Goal: Find specific page/section: Find specific page/section

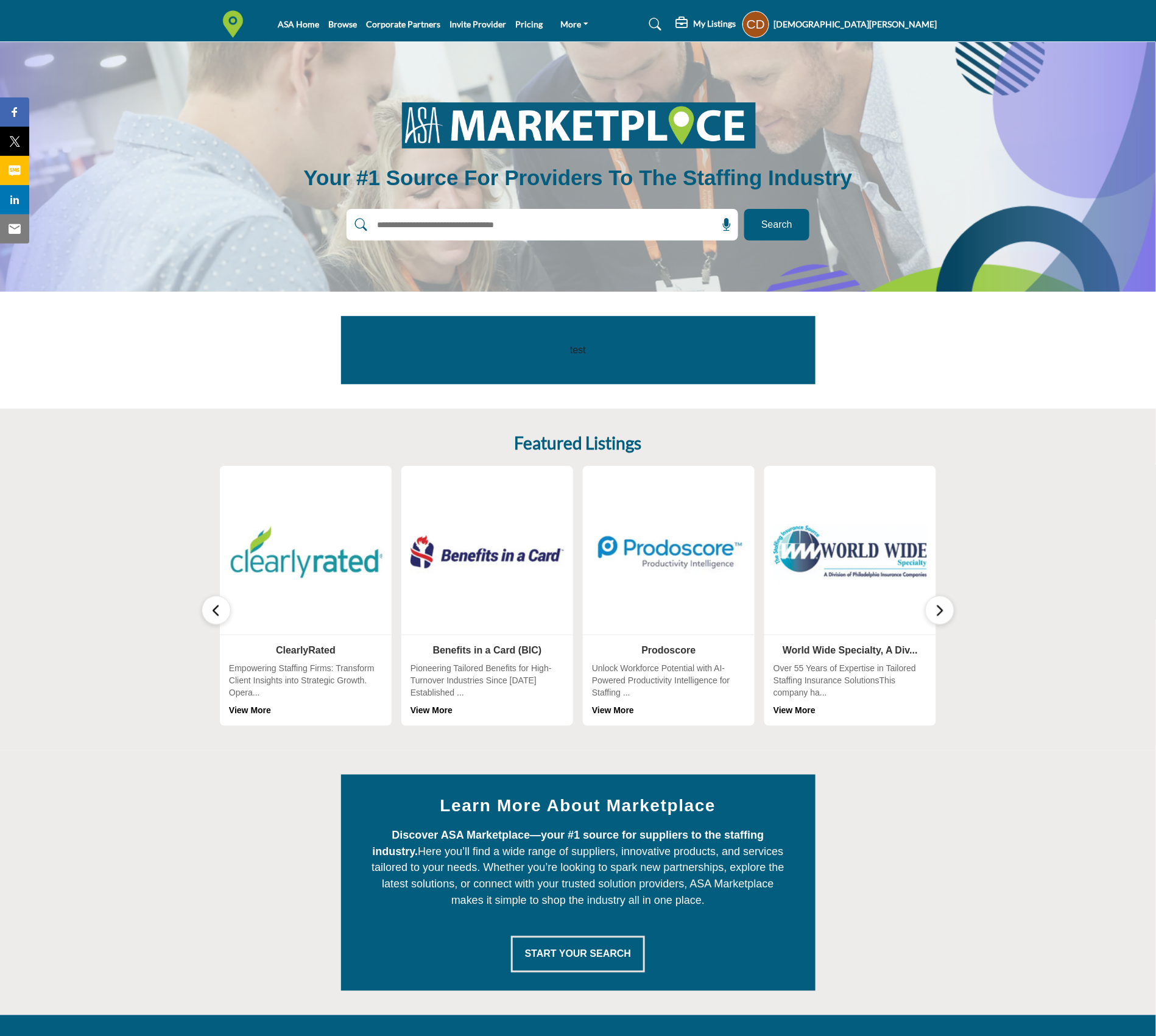
click at [912, 26] on h5 "[DEMOGRAPHIC_DATA][PERSON_NAME]" at bounding box center [855, 25] width 163 height 12
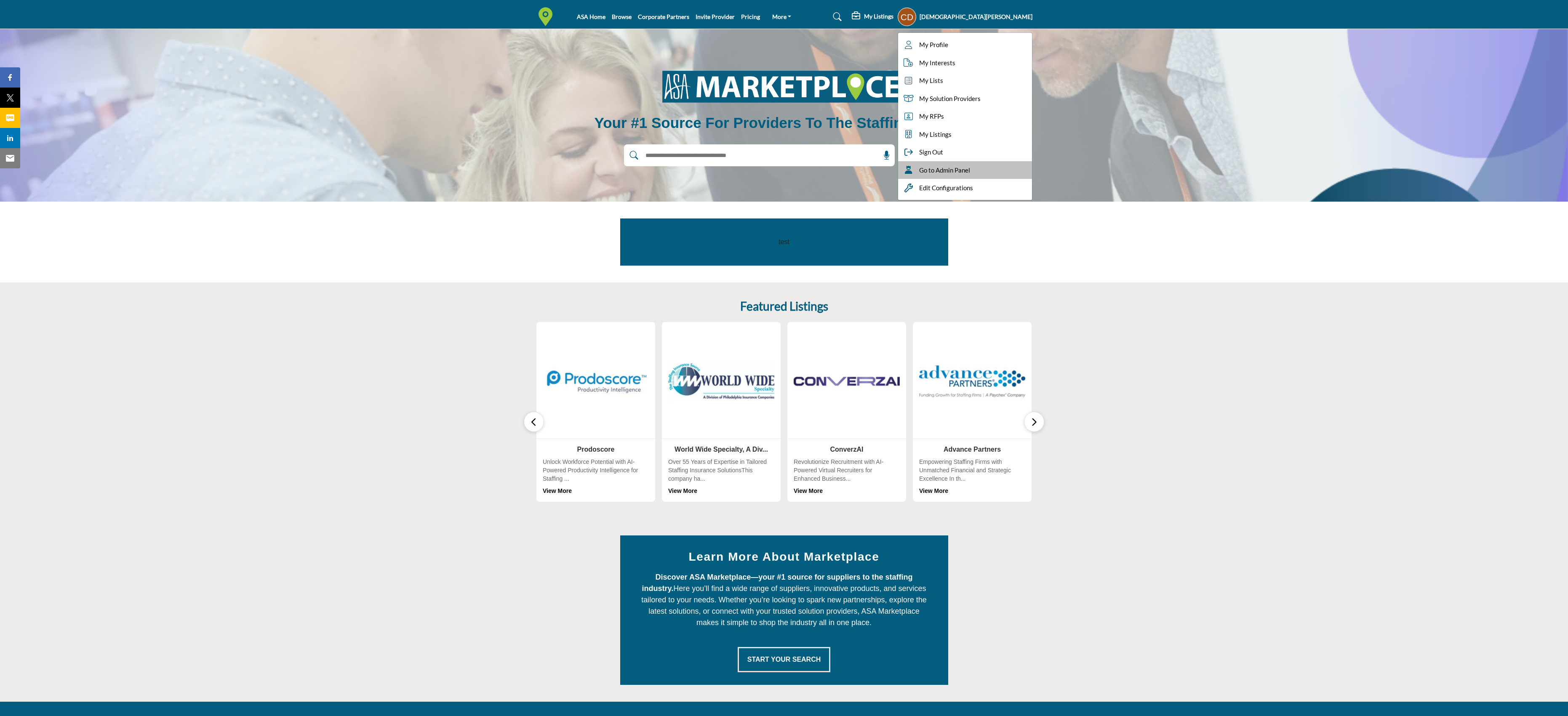
click at [799, 175] on div "Go to Admin Panel" at bounding box center [965, 170] width 134 height 18
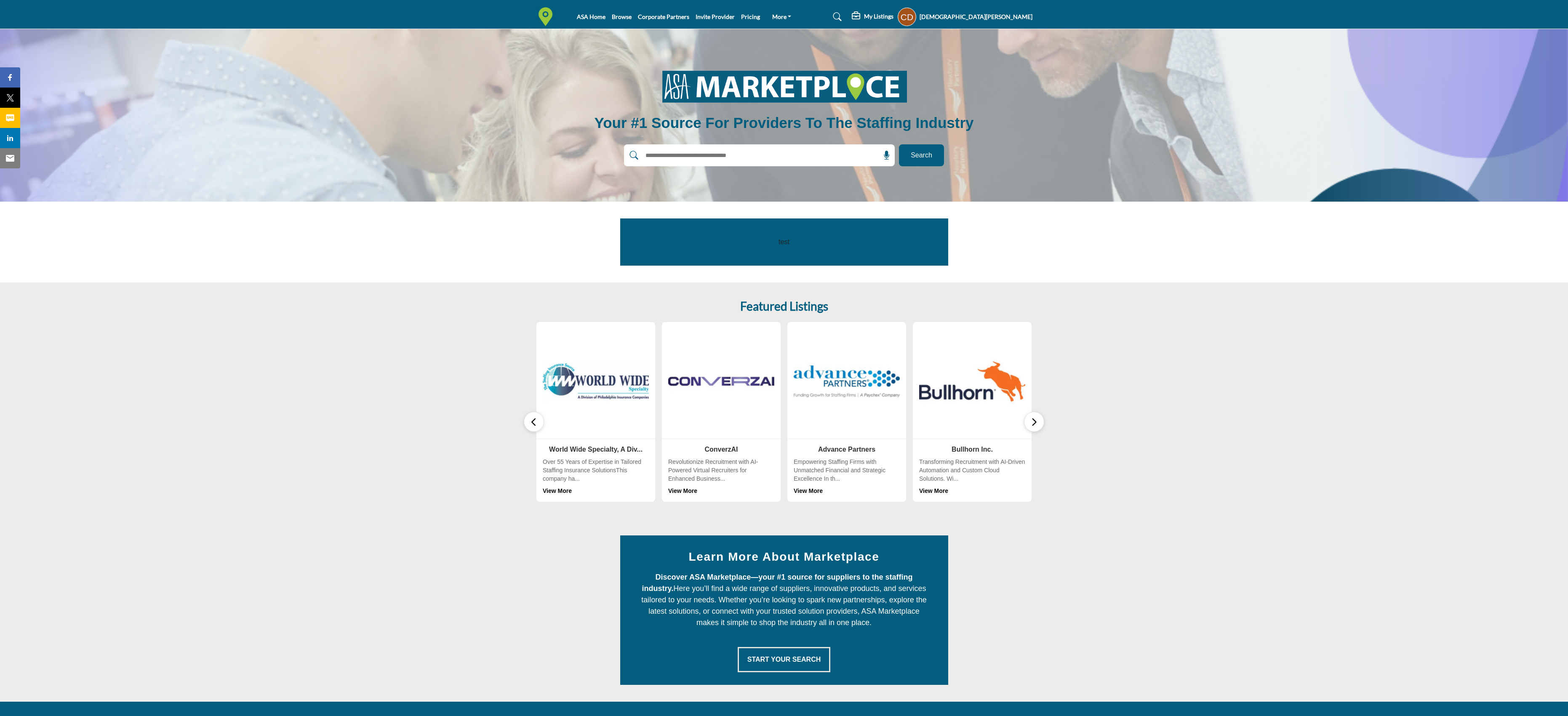
click at [799, 13] on h5 "[DEMOGRAPHIC_DATA][PERSON_NAME]" at bounding box center [976, 17] width 113 height 9
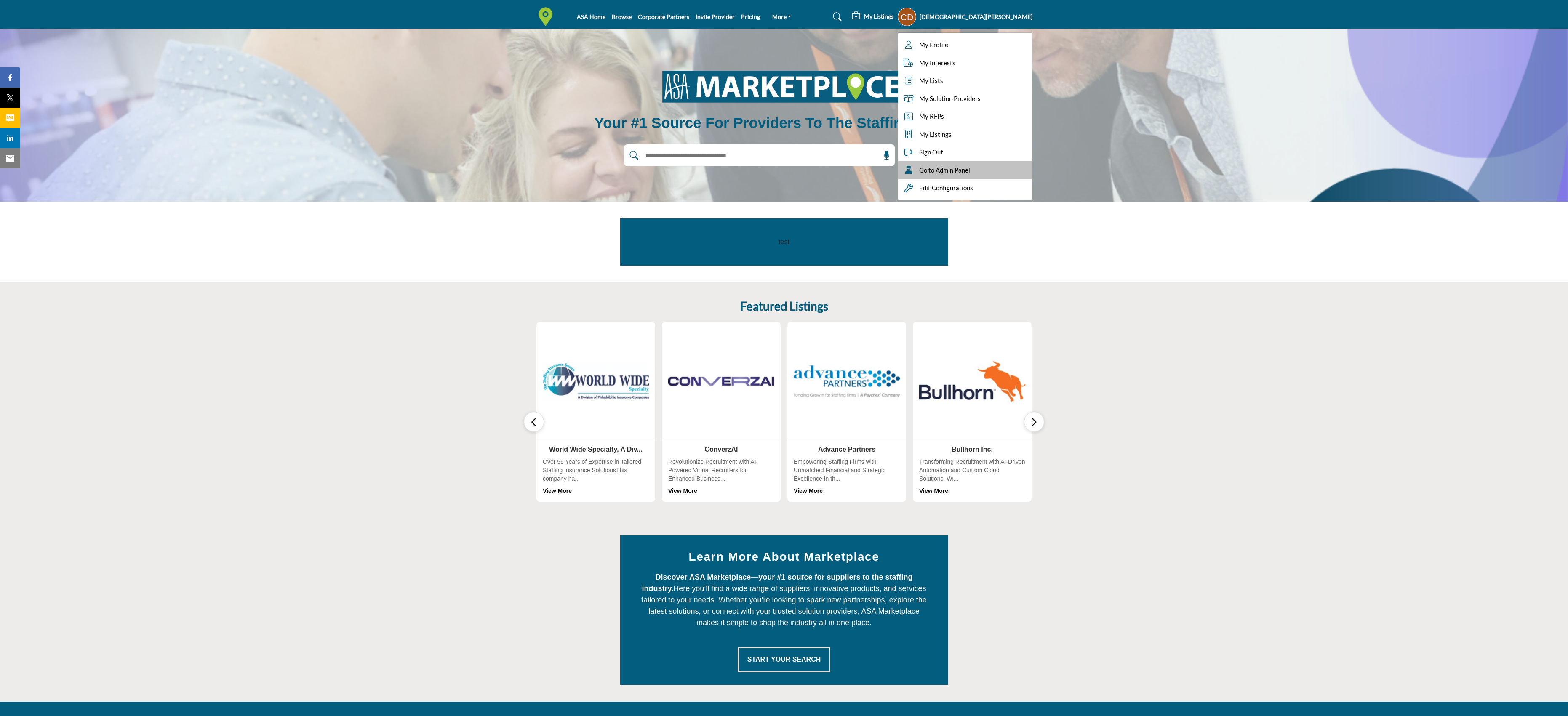
click at [799, 167] on span "Go to Admin Panel" at bounding box center [945, 170] width 51 height 10
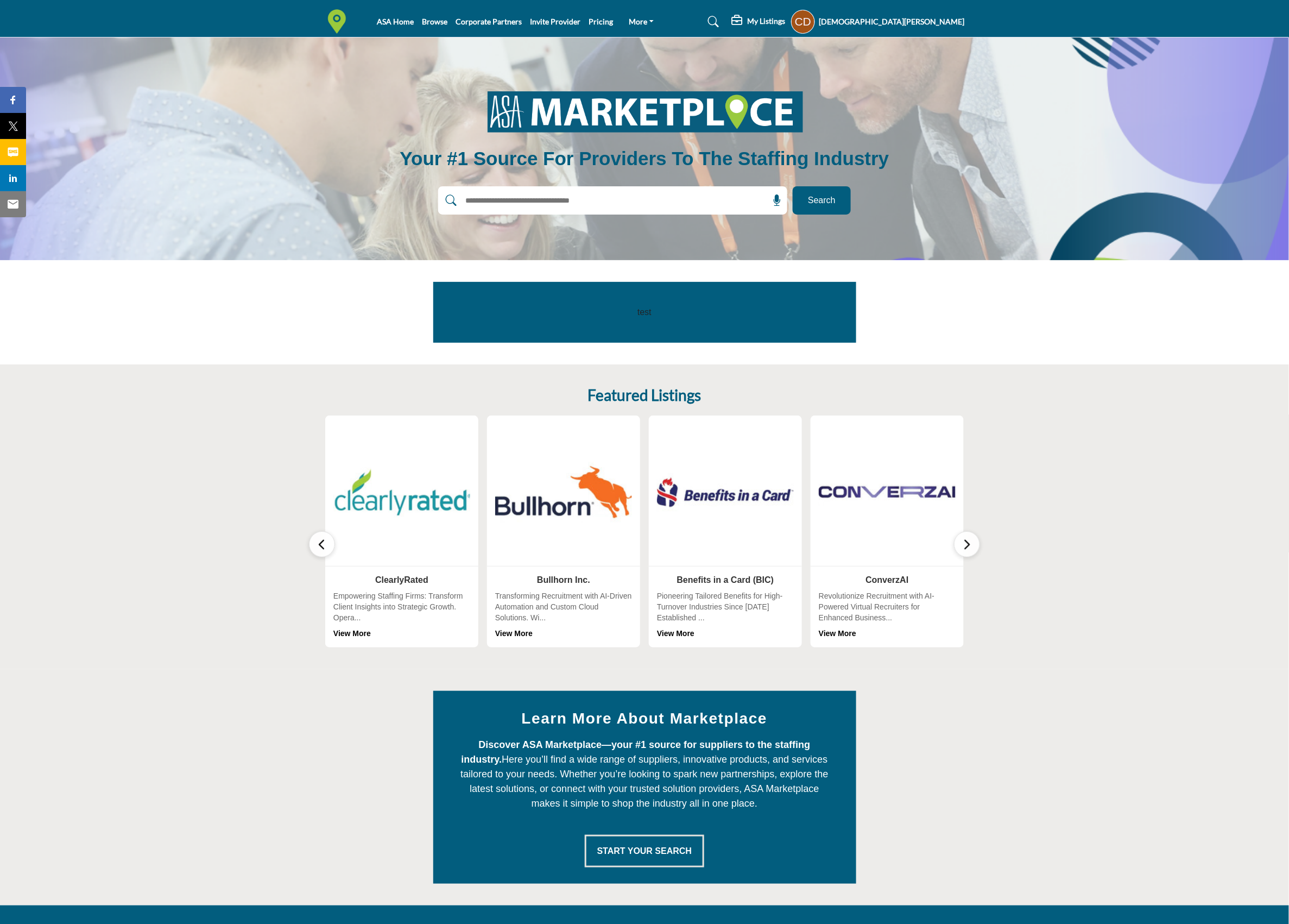
click at [565, 196] on input "text" at bounding box center [590, 200] width 259 height 16
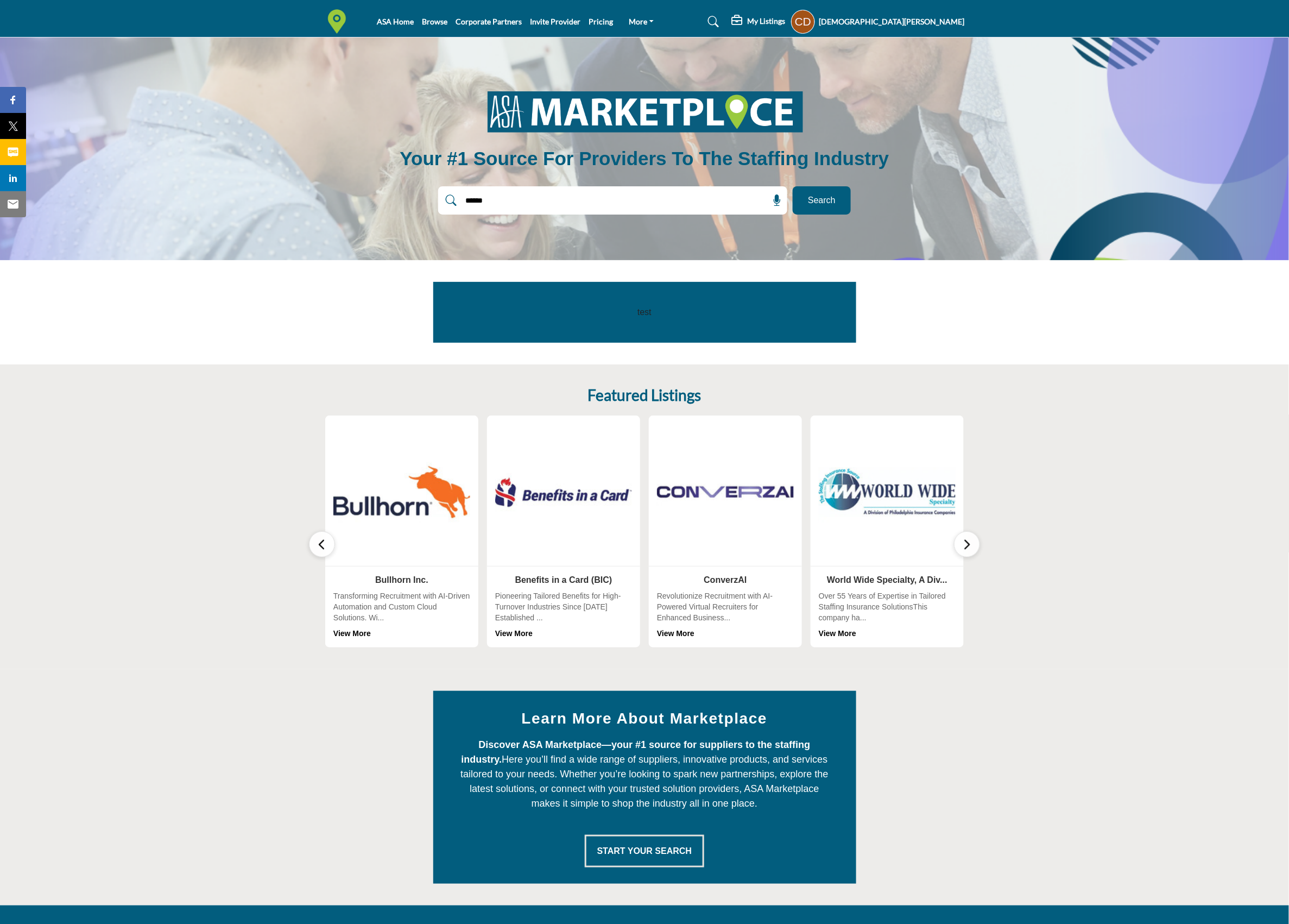
type input "******"
click at [793, 186] on button "Search" at bounding box center [822, 200] width 58 height 28
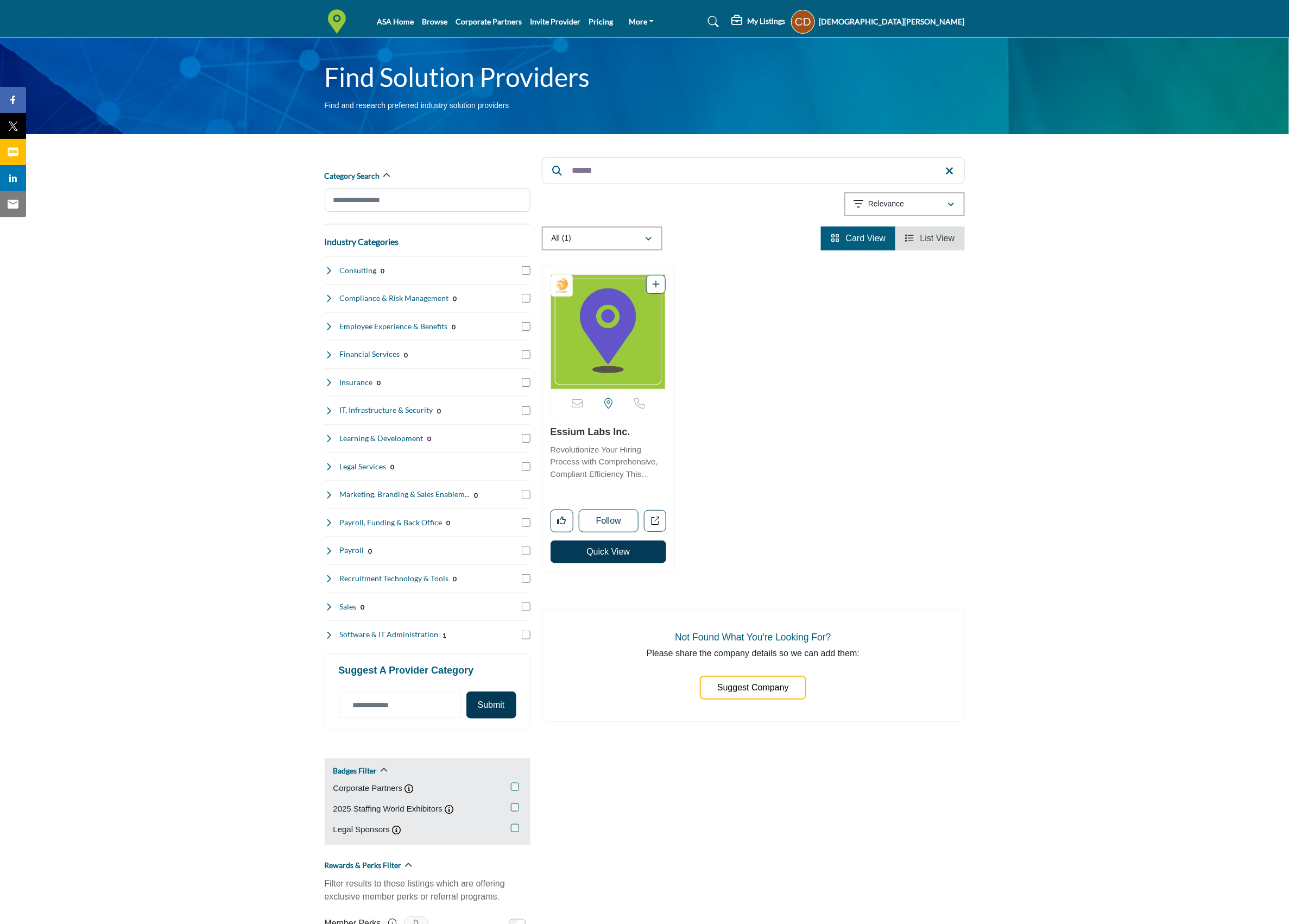
click at [586, 433] on link "Essium Labs Inc." at bounding box center [590, 432] width 80 height 11
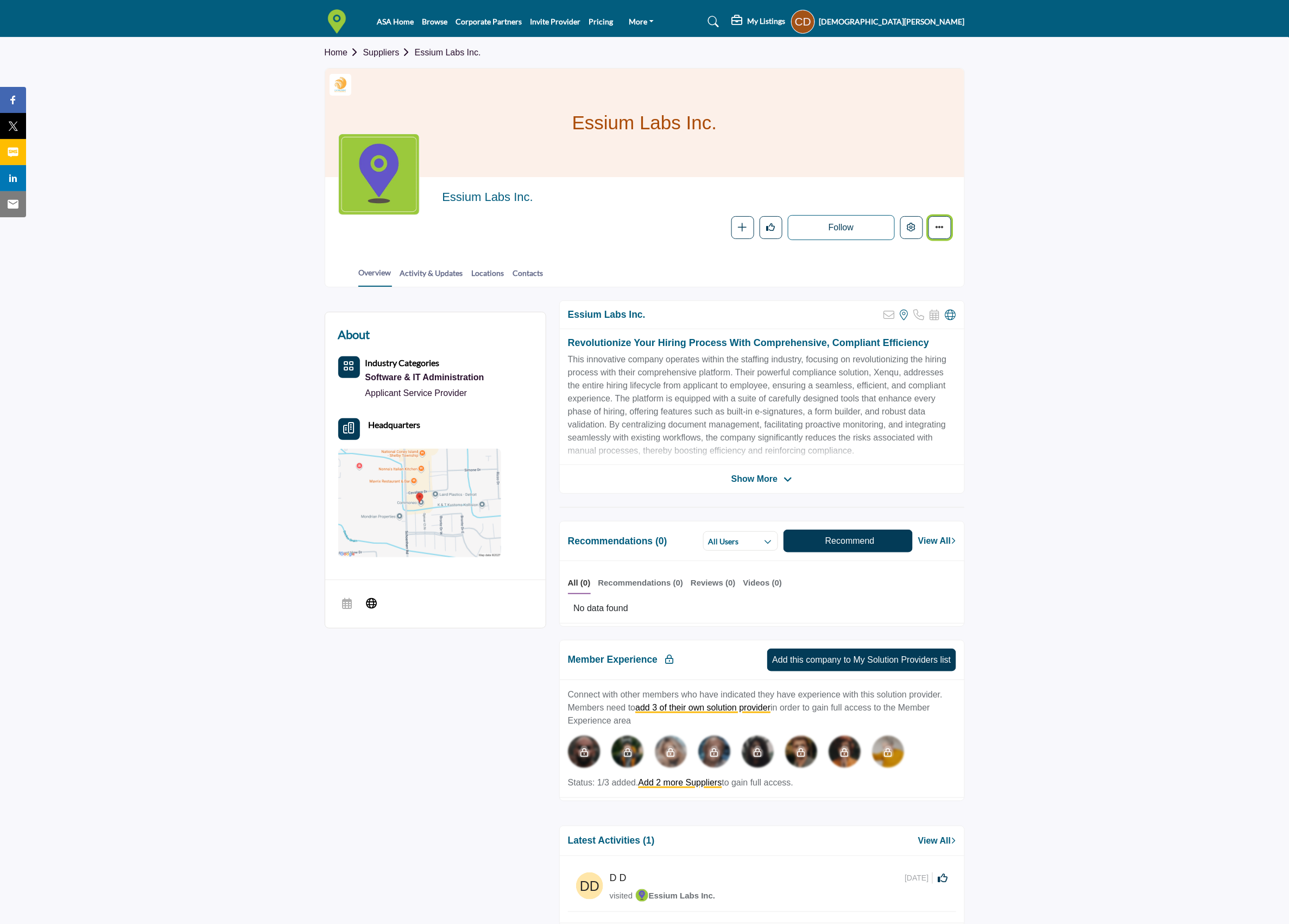
click at [937, 221] on button "More details" at bounding box center [940, 227] width 23 height 23
click at [1016, 144] on section "Home Suppliers Essium Labs Inc. Staffing World Exhibitor Essium Labs Inc. Essiu…" at bounding box center [644, 163] width 1289 height 250
click at [920, 221] on button "Edit company" at bounding box center [911, 227] width 23 height 23
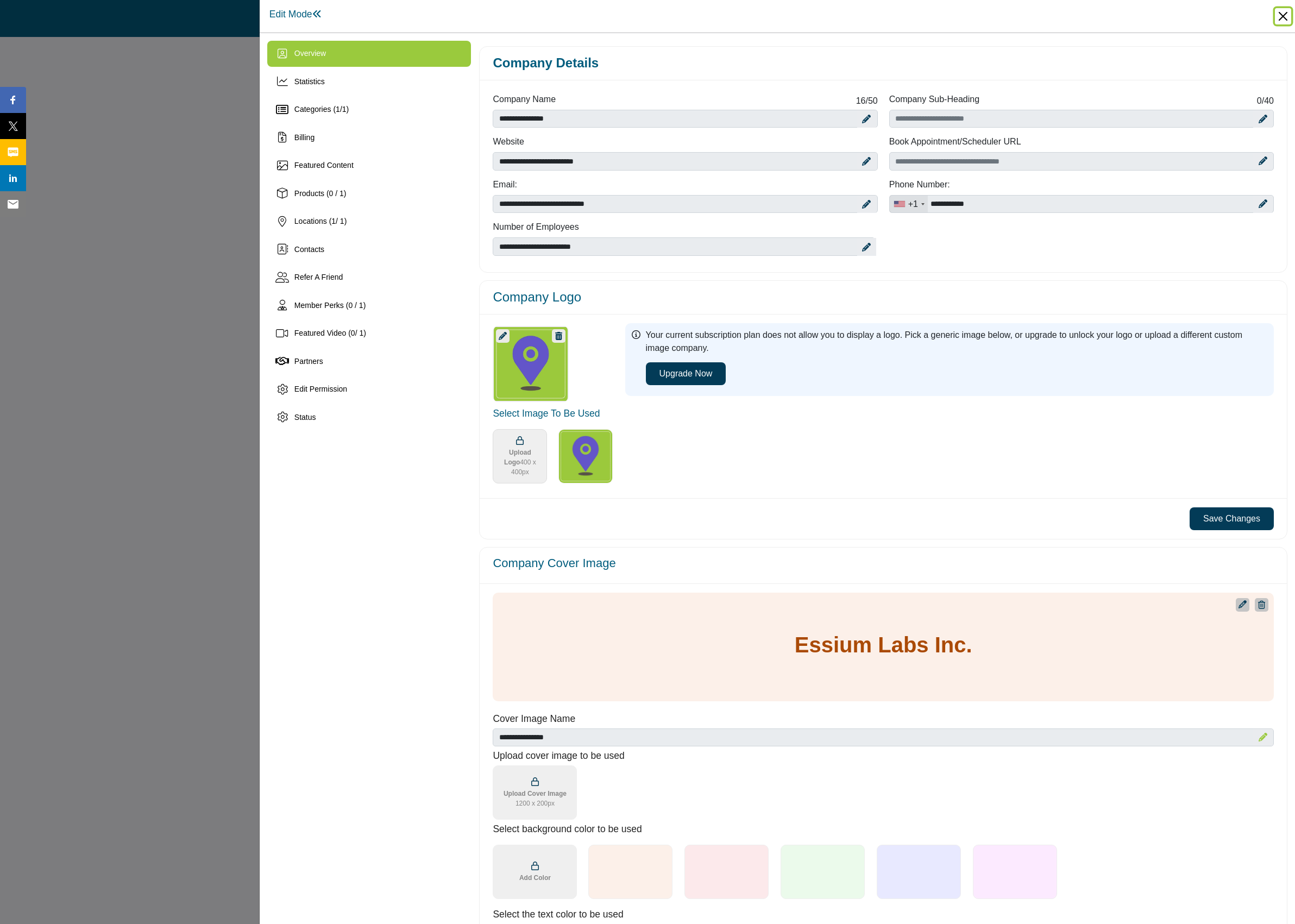
click at [1286, 13] on button "Close" at bounding box center [1282, 16] width 16 height 16
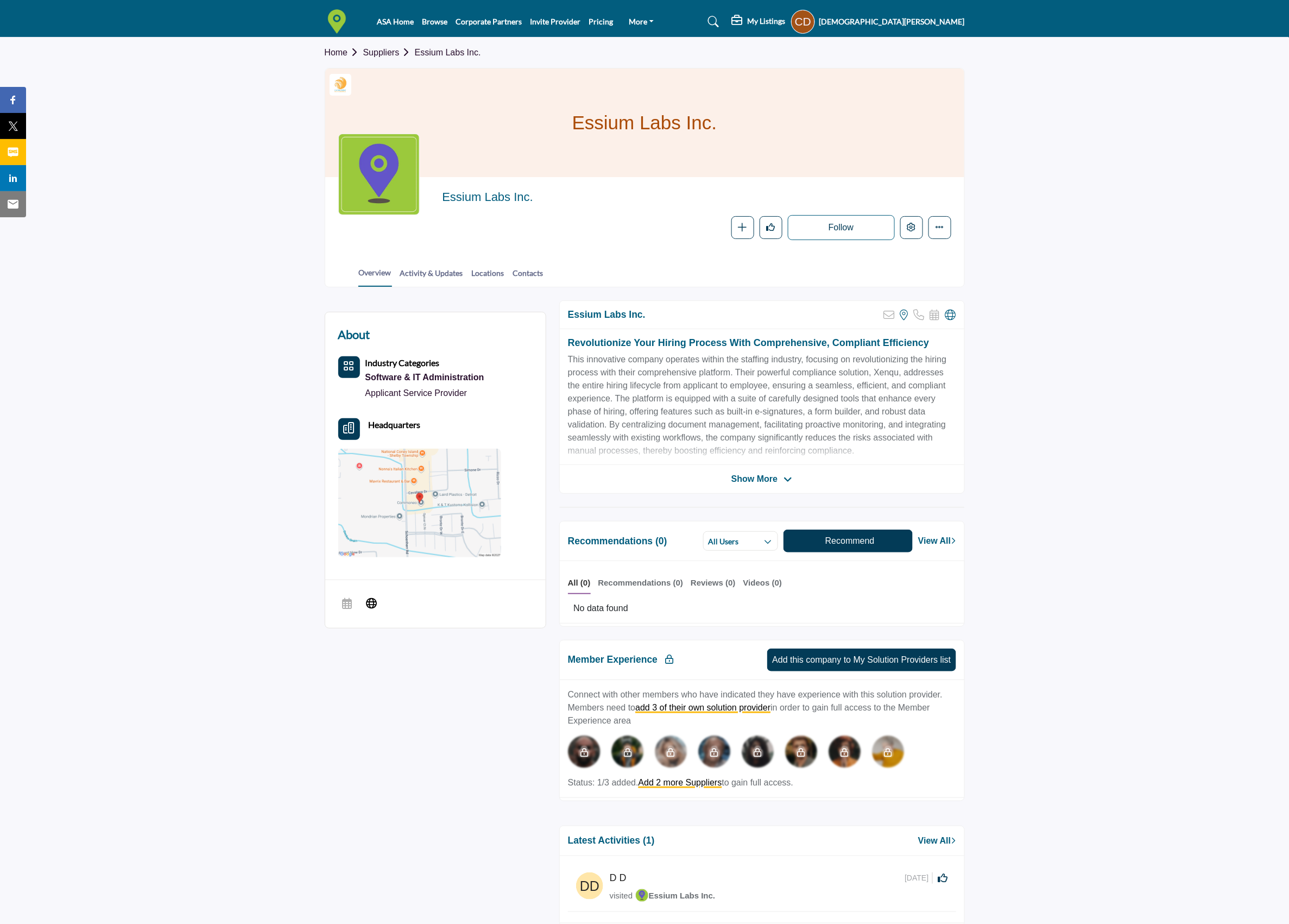
click at [919, 19] on h5 "[DEMOGRAPHIC_DATA][PERSON_NAME]" at bounding box center [892, 22] width 145 height 11
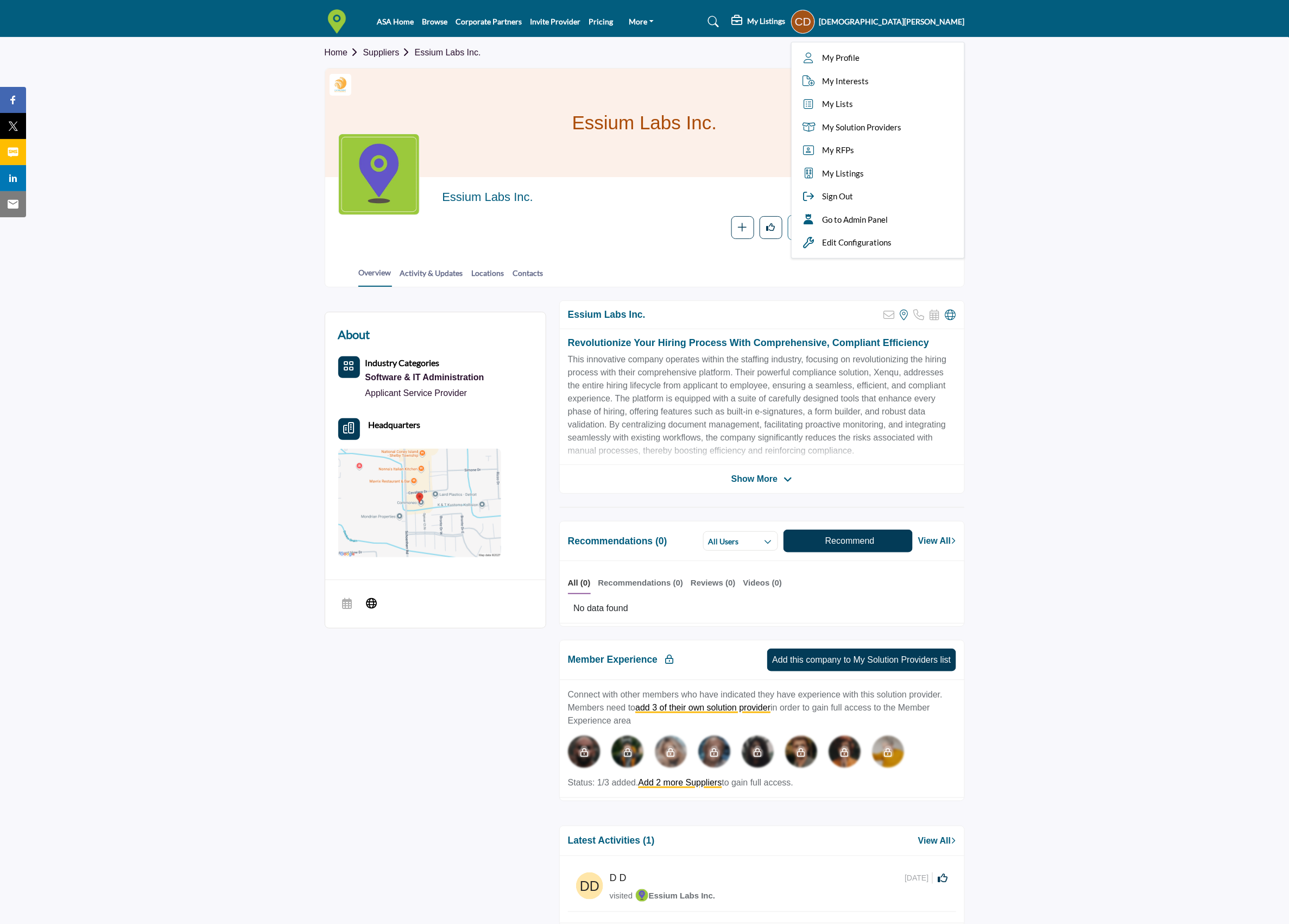
drag, startPoint x: 919, startPoint y: 19, endPoint x: 1091, endPoint y: 170, distance: 228.9
click at [1091, 170] on section "Home Suppliers Essium Labs Inc. Staffing World Exhibitor Essium Labs Inc. Essiu…" at bounding box center [644, 163] width 1289 height 250
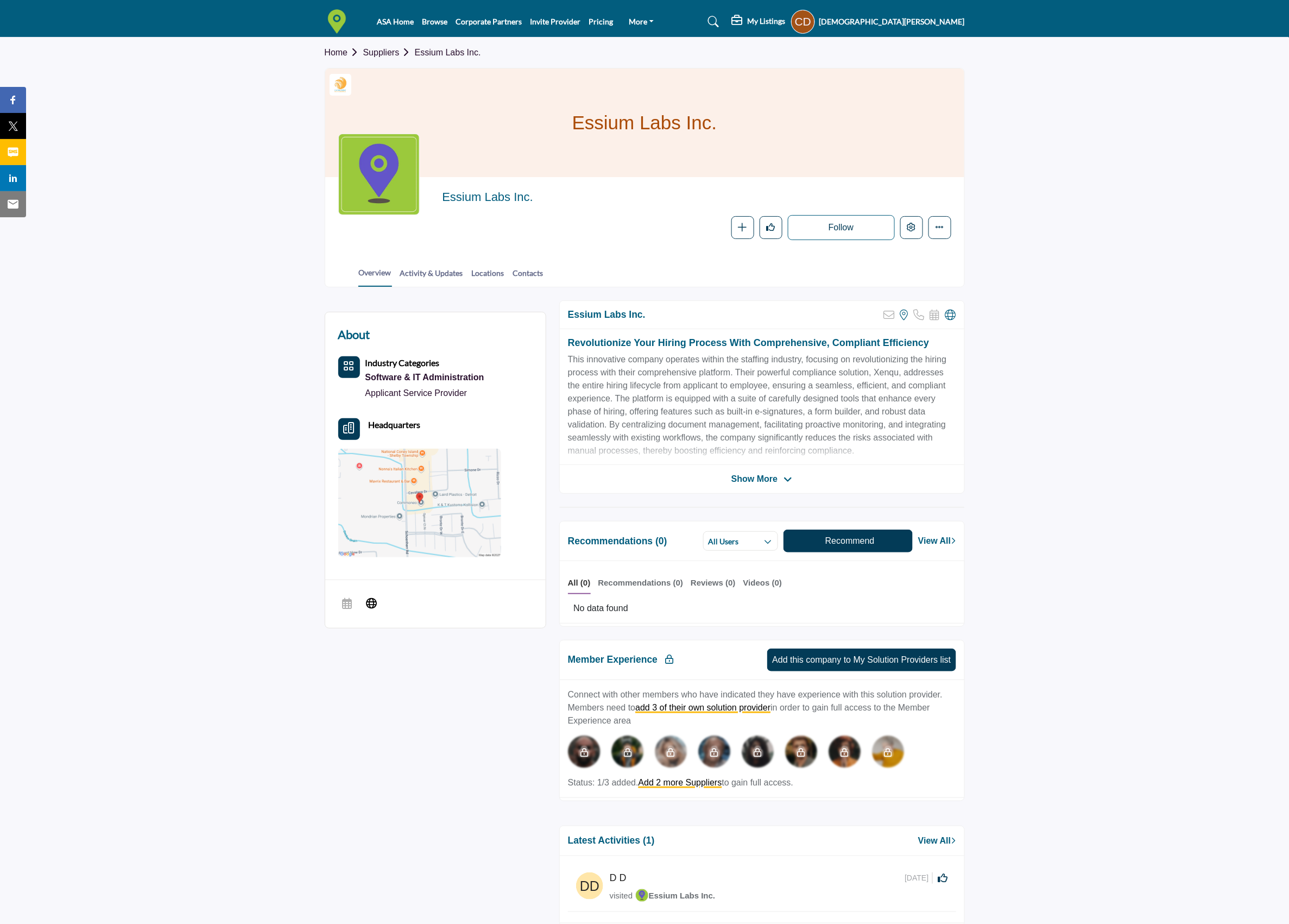
click at [950, 24] on h5 "[DEMOGRAPHIC_DATA][PERSON_NAME]" at bounding box center [892, 22] width 145 height 11
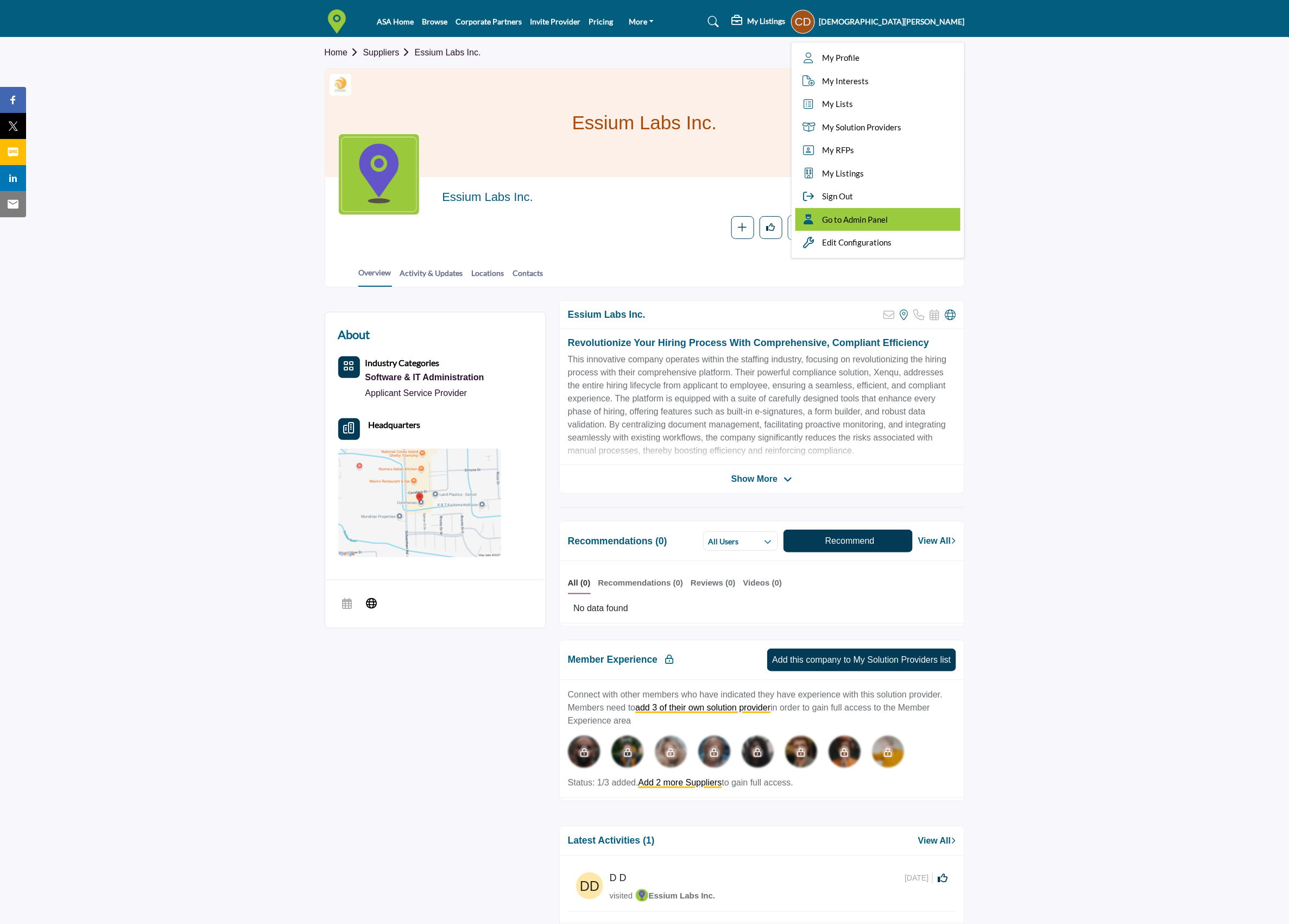
click at [961, 225] on div "Go to Admin Panel" at bounding box center [878, 220] width 165 height 24
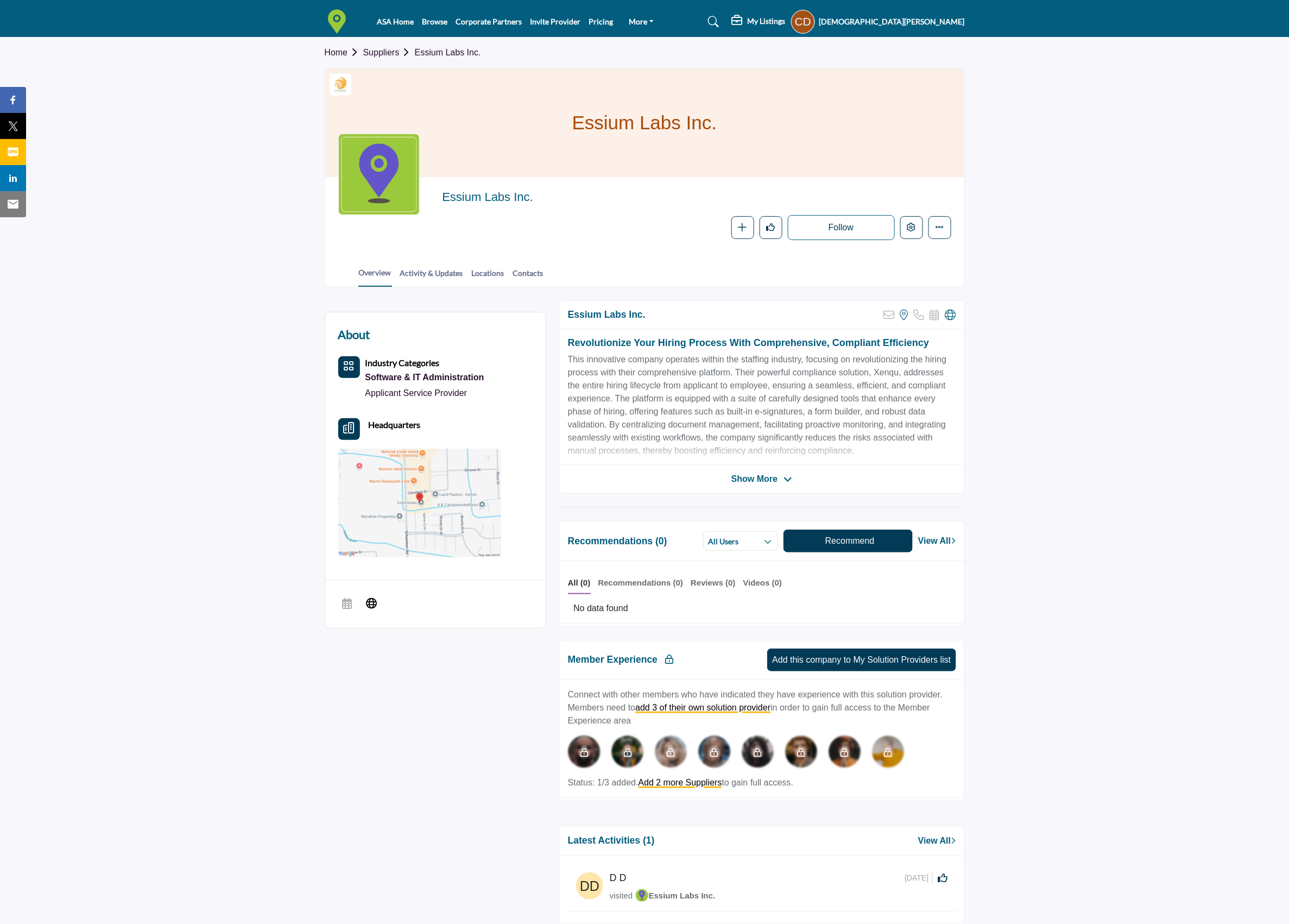
click at [929, 16] on h5 "[DEMOGRAPHIC_DATA][PERSON_NAME]" at bounding box center [892, 22] width 145 height 11
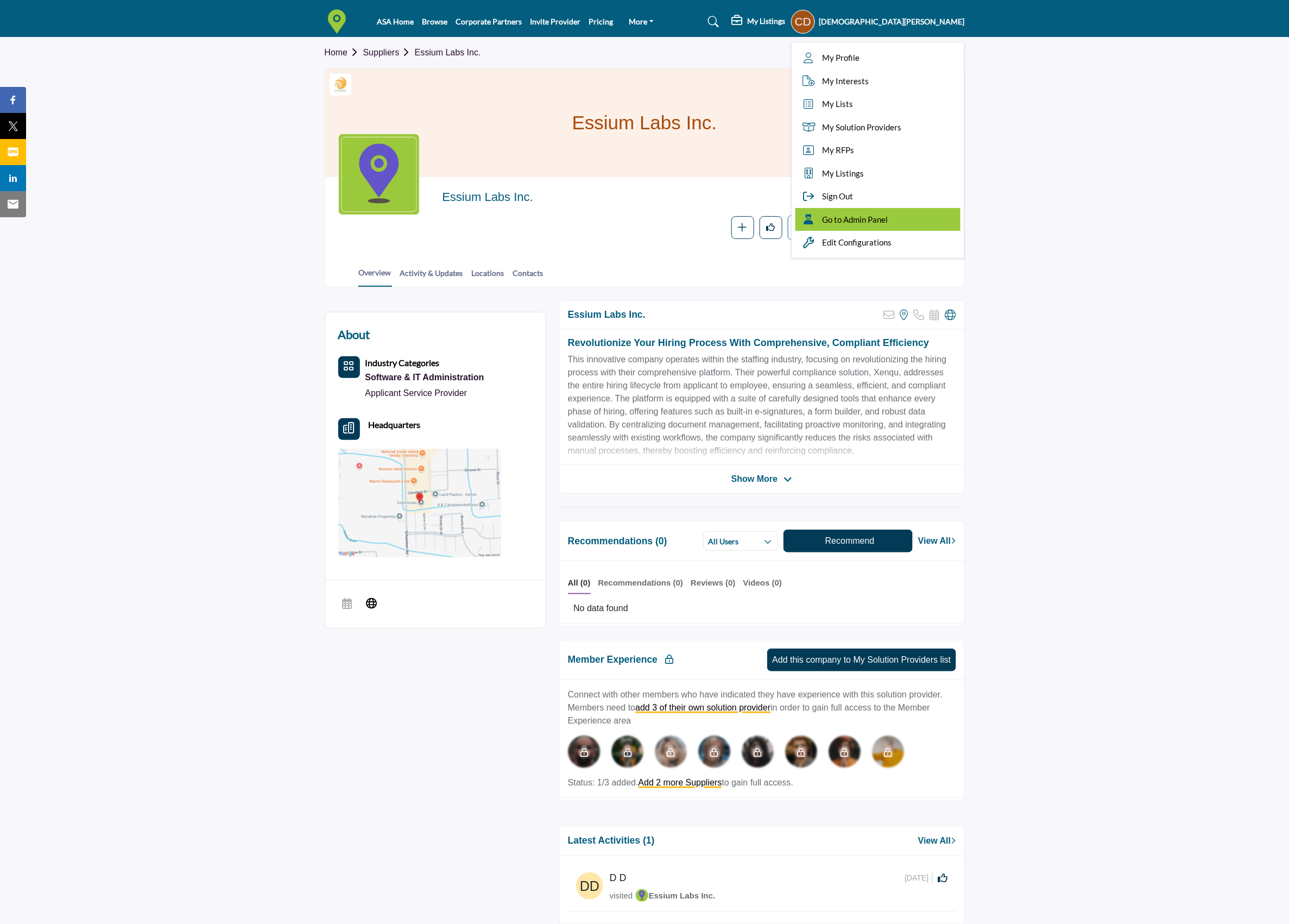
click at [889, 217] on span "Go to Admin Panel" at bounding box center [856, 220] width 66 height 13
